Goal: Navigation & Orientation: Find specific page/section

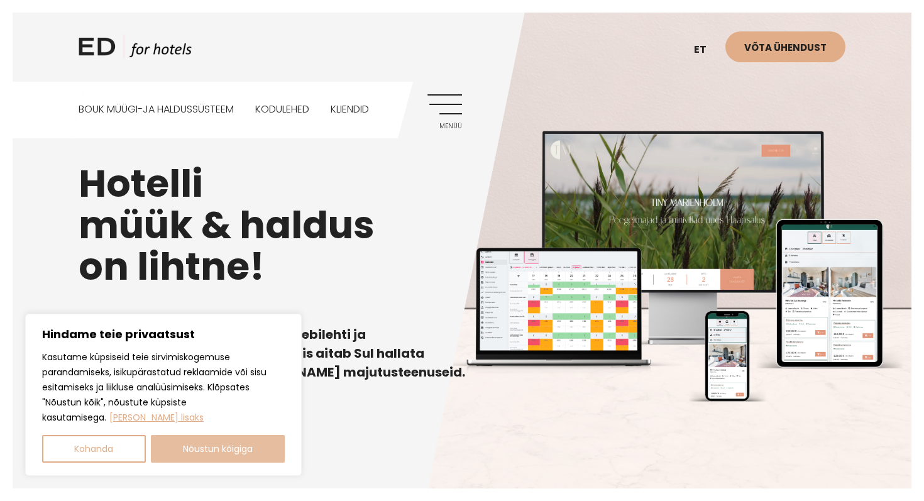
click at [263, 444] on button "Nõustun kõigiga" at bounding box center [218, 449] width 135 height 28
checkbox input "true"
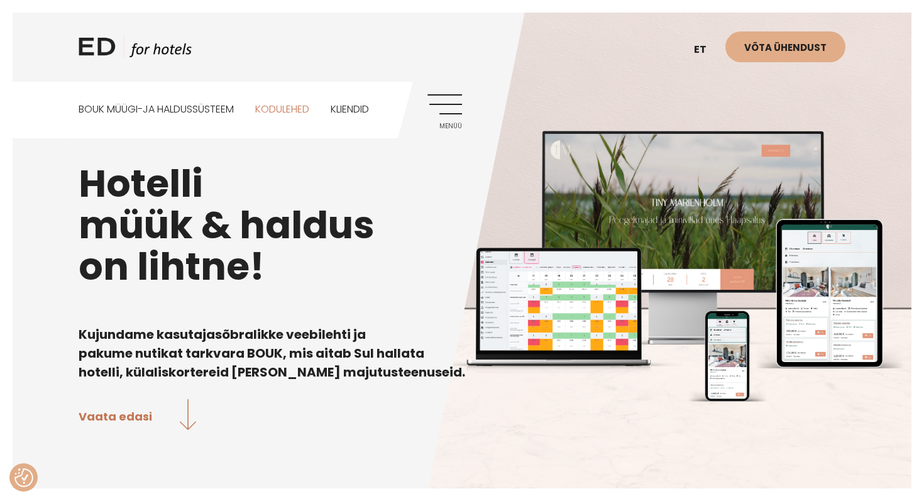
click at [308, 111] on link "Kodulehed" at bounding box center [282, 110] width 54 height 56
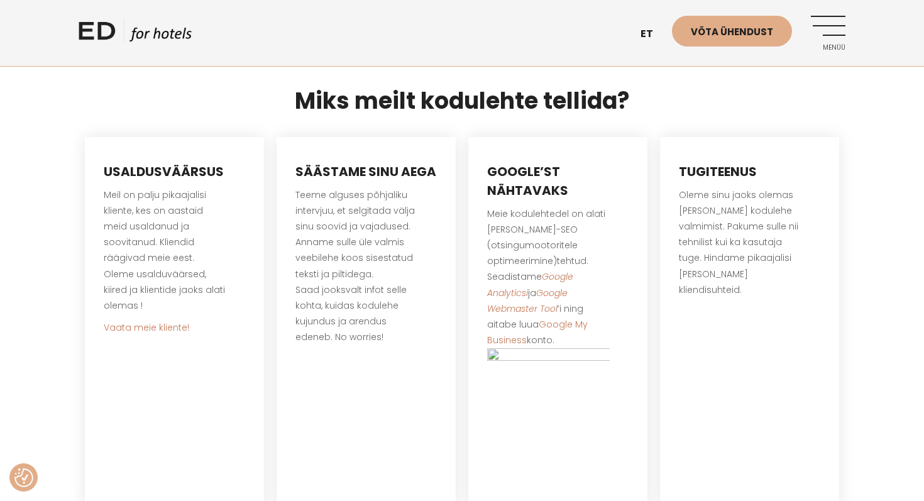
scroll to position [721, 0]
